Goal: Information Seeking & Learning: Learn about a topic

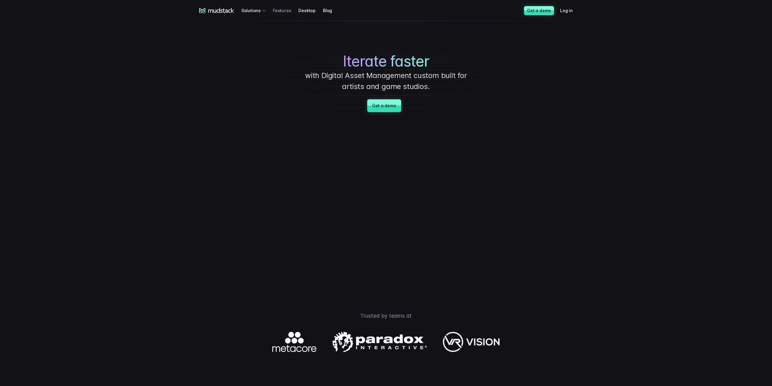
click at [275, 11] on link "Features" at bounding box center [285, 10] width 25 height 11
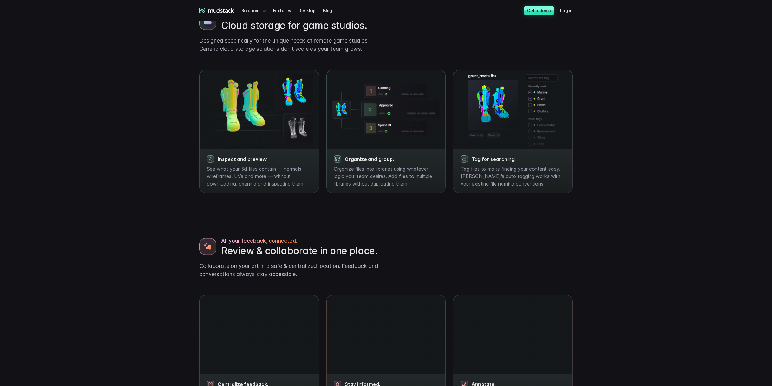
scroll to position [303, 0]
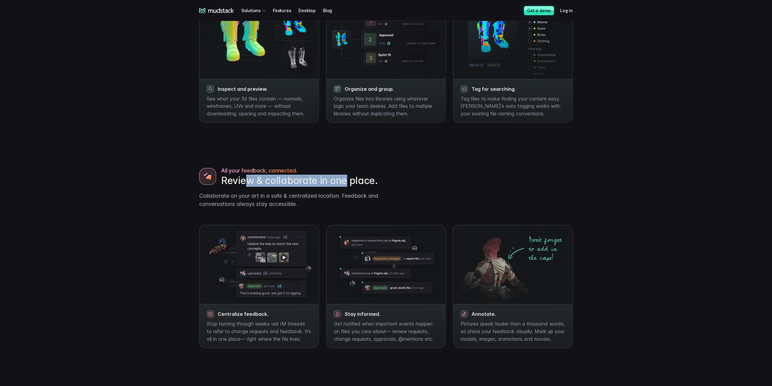
drag, startPoint x: 244, startPoint y: 178, endPoint x: 346, endPoint y: 180, distance: 102.9
click at [346, 180] on h2 "Review & collaborate in one place." at bounding box center [301, 180] width 160 height 12
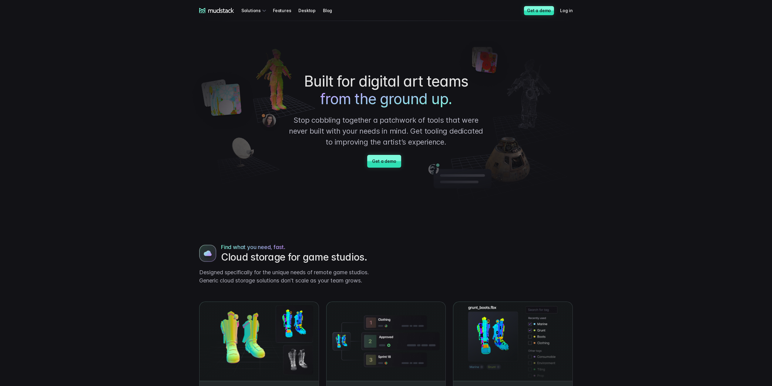
scroll to position [0, 0]
